Goal: Task Accomplishment & Management: Manage account settings

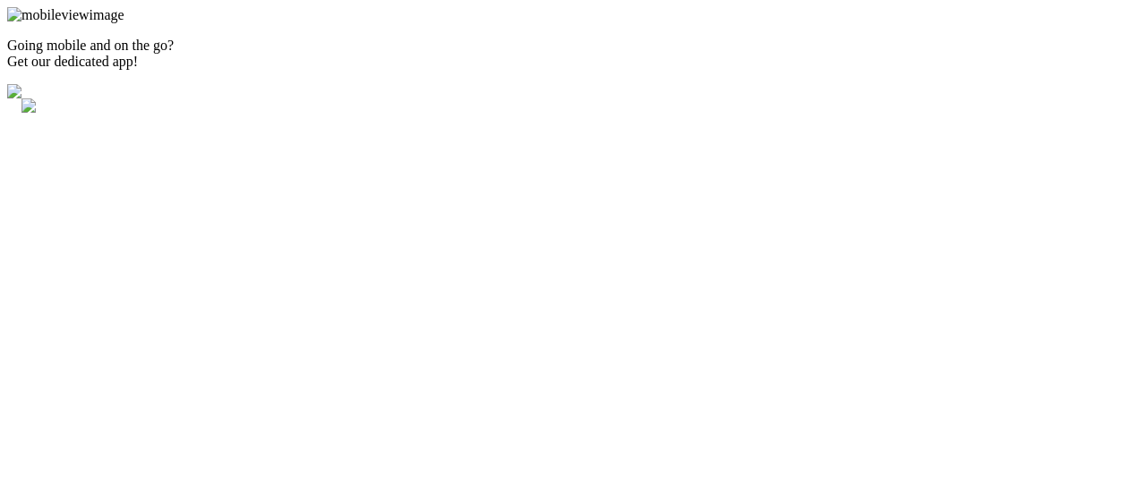
type input "[EMAIL_ADDRESS][DOMAIN_NAME]"
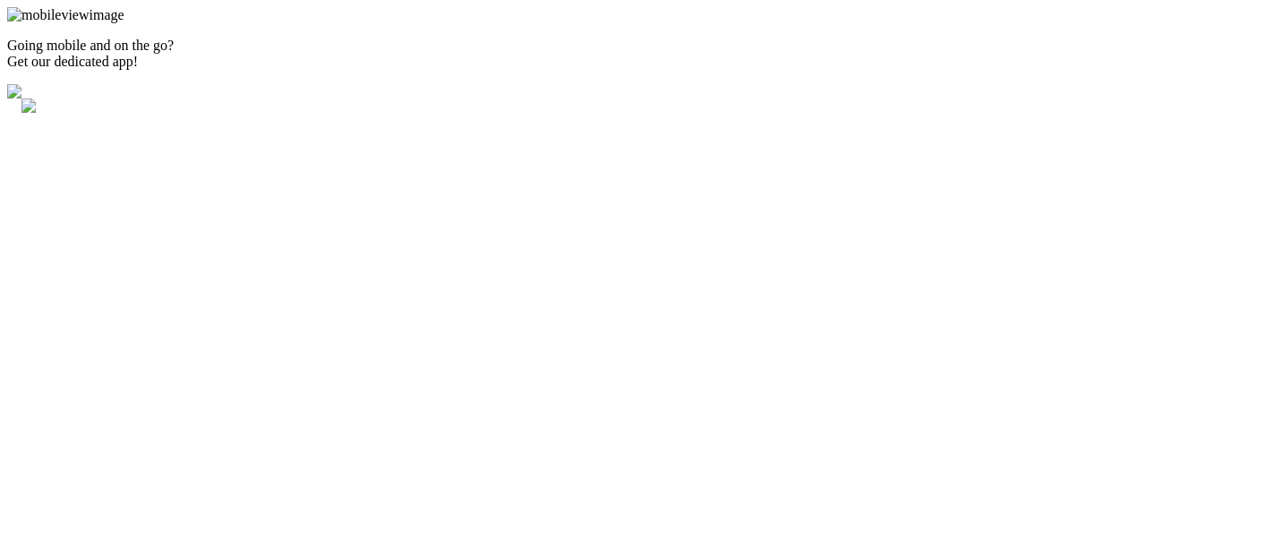
type input "sachin@thegeeksquad.tech"
